Goal: Find specific page/section: Find specific page/section

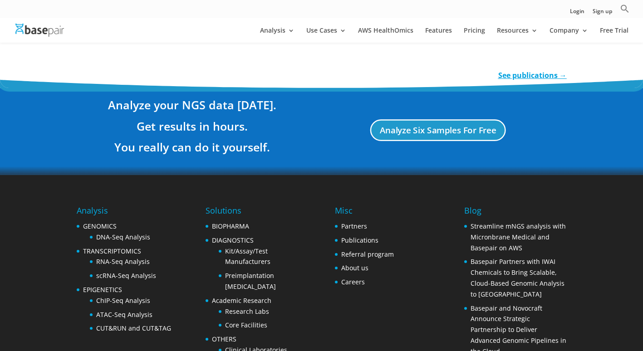
scroll to position [1689, 0]
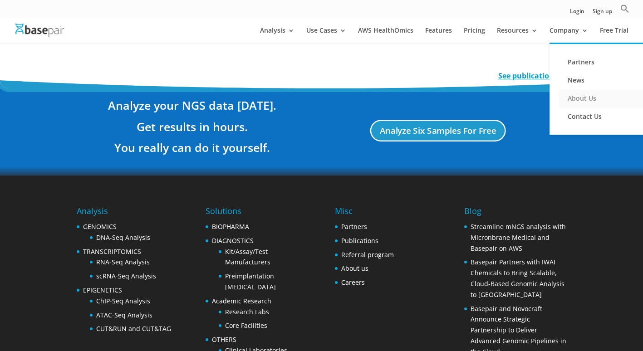
click at [582, 98] on link "About Us" at bounding box center [604, 98] width 91 height 18
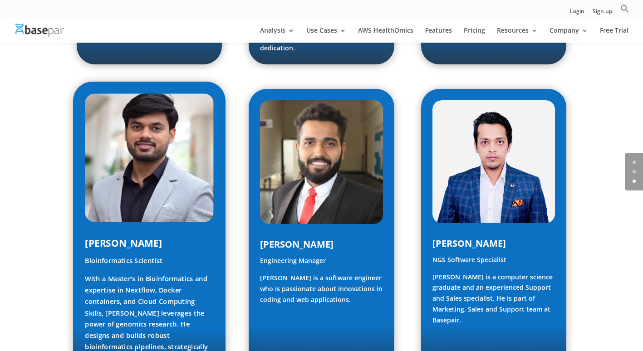
scroll to position [1166, 0]
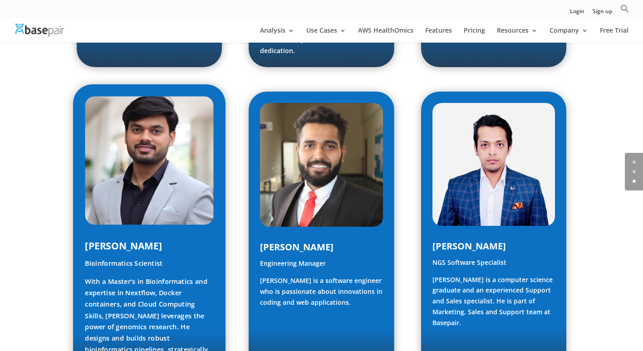
click at [147, 277] on p "With a Master’s in Bioinformatics and expertise in Nextflow, Docker containers,…" at bounding box center [149, 328] width 129 height 102
click at [138, 240] on span "Shubham Verma" at bounding box center [123, 246] width 77 height 13
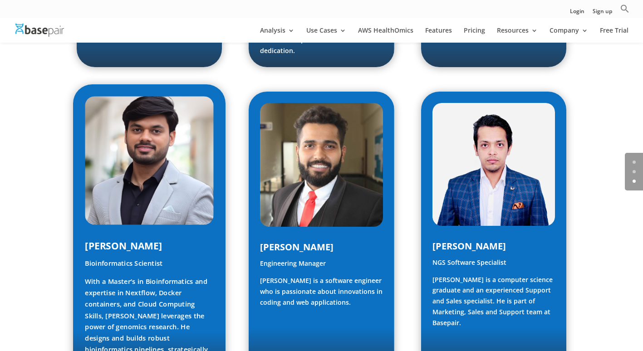
drag, startPoint x: 138, startPoint y: 204, endPoint x: 108, endPoint y: 200, distance: 29.8
click at [108, 240] on span "Shubham Verma" at bounding box center [123, 246] width 77 height 13
drag, startPoint x: 87, startPoint y: 206, endPoint x: 167, endPoint y: 208, distance: 80.4
click at [167, 240] on h4 "Shubham Verma" at bounding box center [149, 249] width 129 height 19
copy span "Shubham Verma"
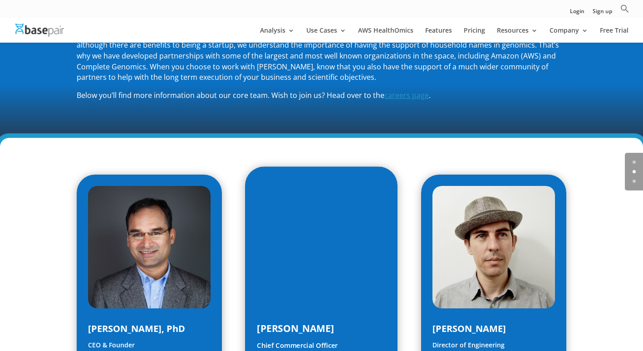
scroll to position [200, 0]
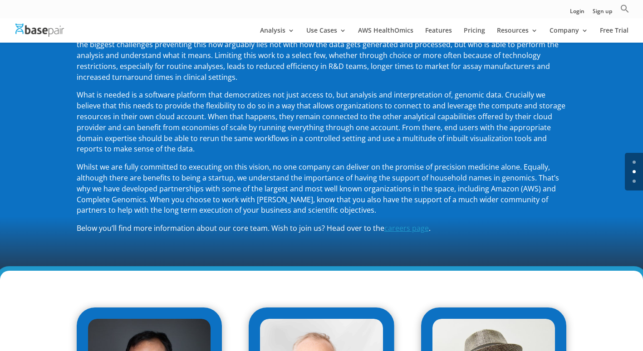
click at [391, 230] on span "careers page" at bounding box center [407, 228] width 45 height 10
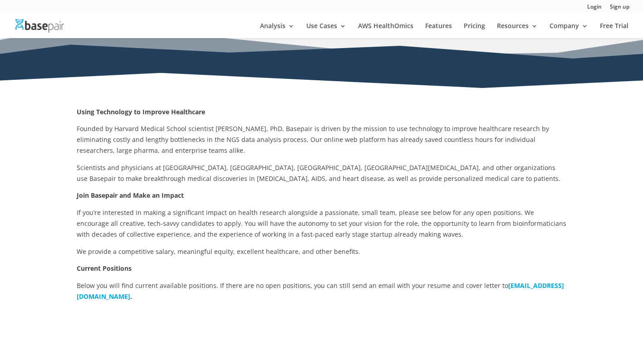
scroll to position [94, 0]
